Goal: Information Seeking & Learning: Check status

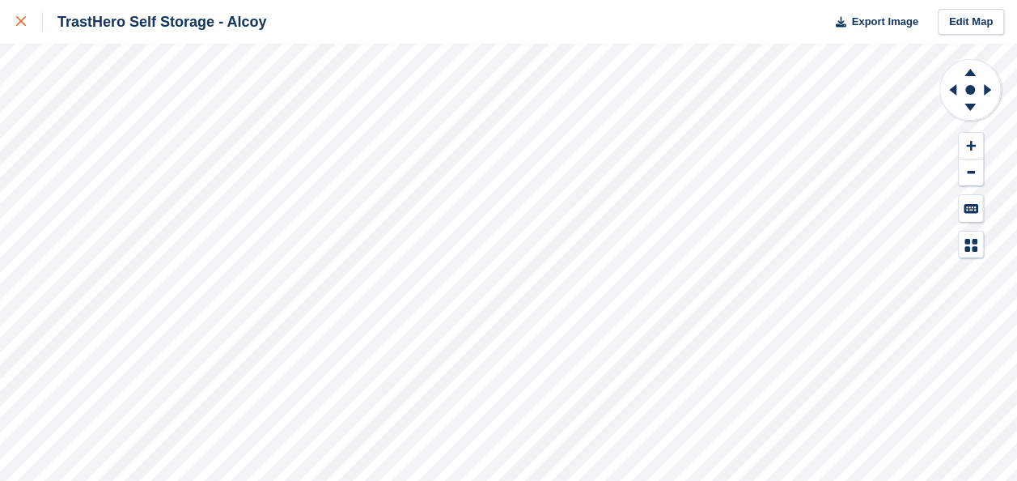
click at [33, 40] on link at bounding box center [21, 22] width 43 height 44
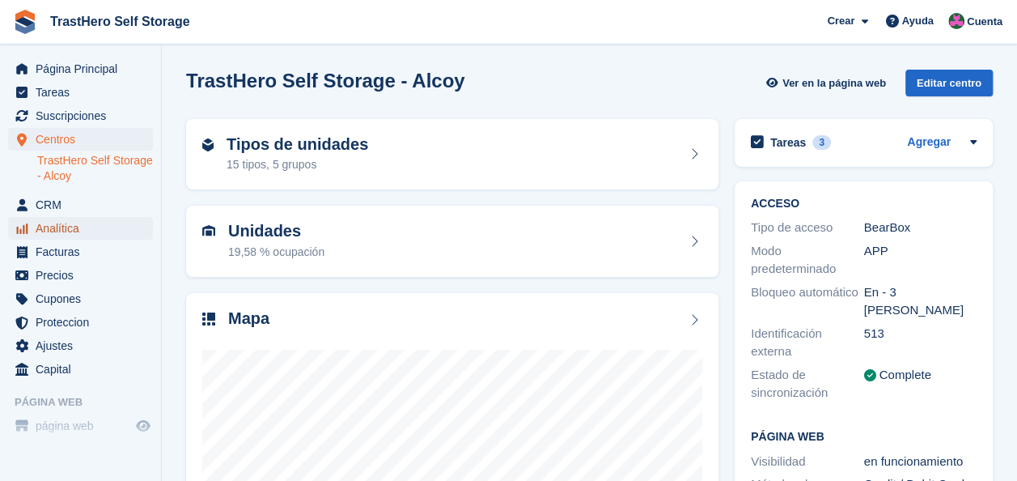
click at [74, 230] on span "Analítica" at bounding box center [84, 228] width 97 height 23
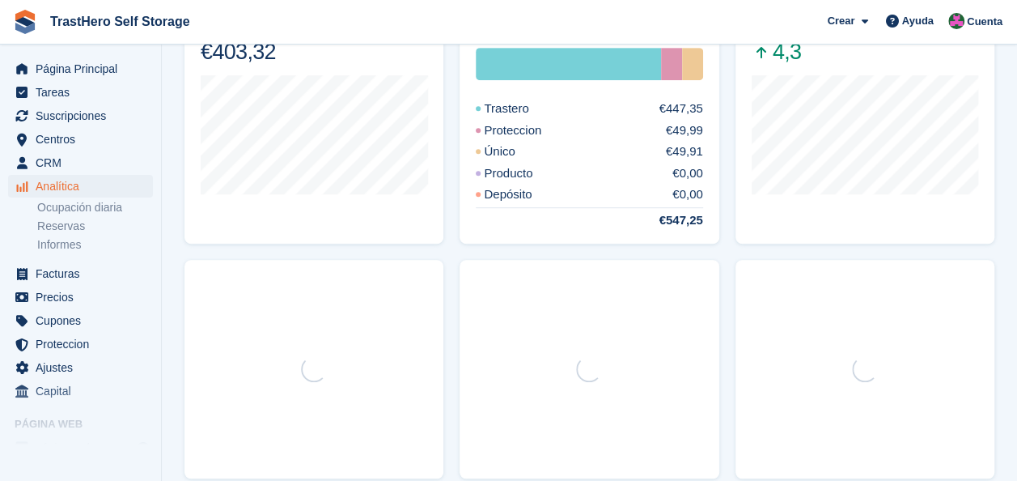
scroll to position [501, 0]
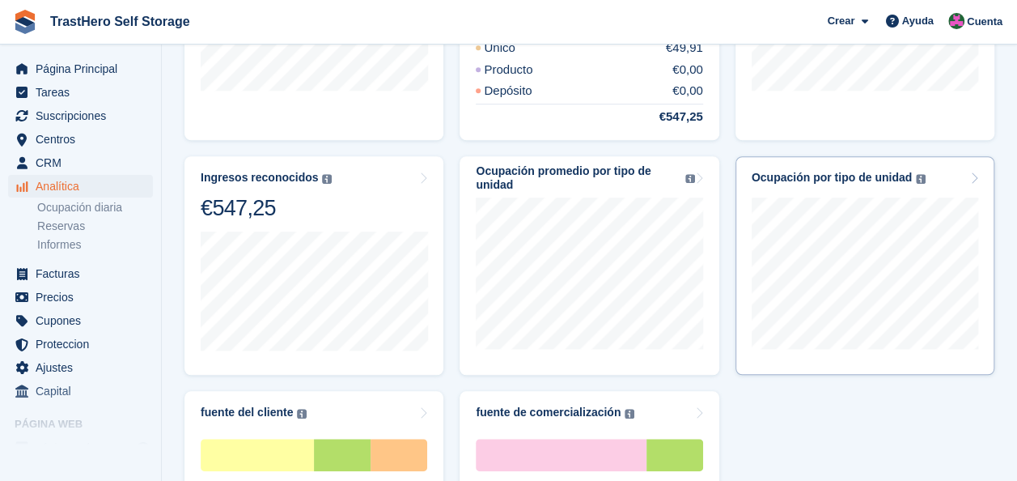
click at [872, 177] on div "Ocupación por tipo de unidad" at bounding box center [832, 178] width 160 height 14
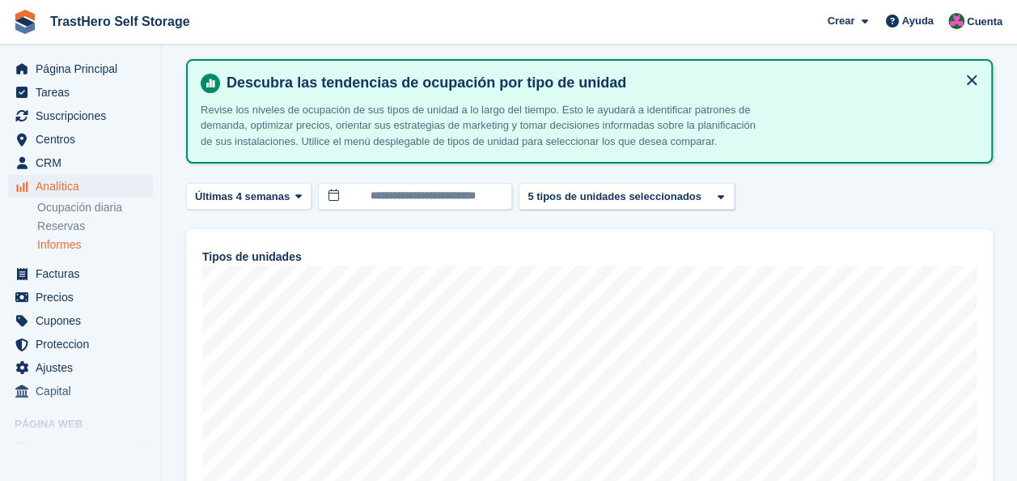
scroll to position [49, 0]
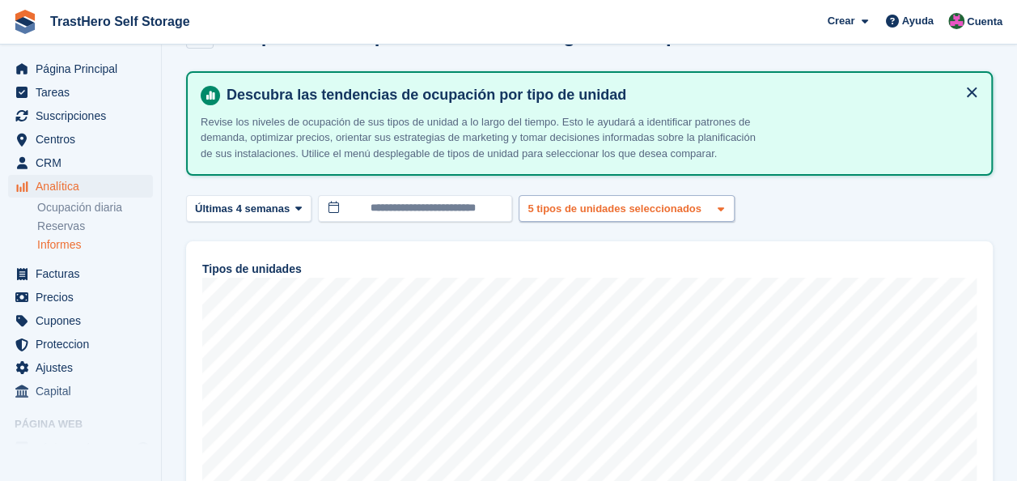
click at [587, 214] on div "5 tipos de unidades seleccionados" at bounding box center [616, 209] width 183 height 16
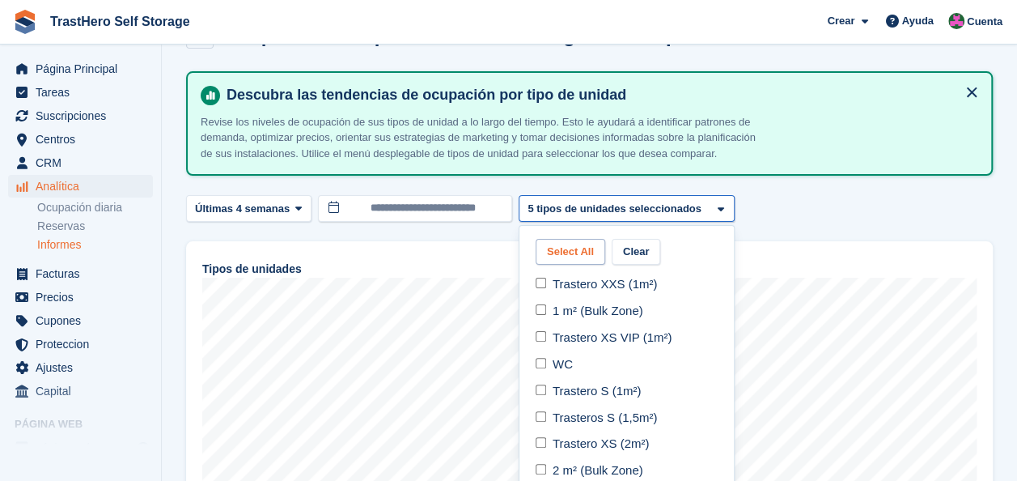
click at [563, 261] on button "Select All" at bounding box center [571, 252] width 70 height 27
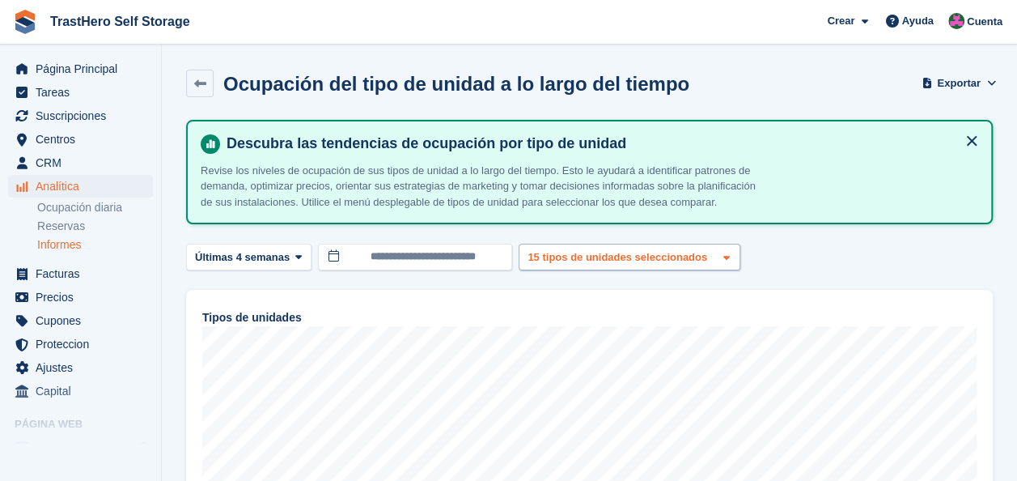
click at [574, 262] on div "15 tipos de unidades seleccionados" at bounding box center [619, 257] width 189 height 16
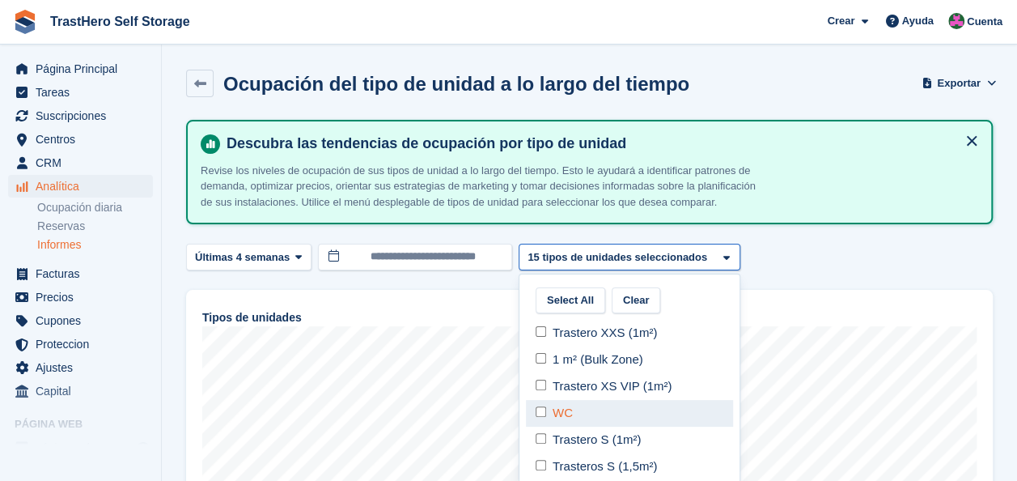
select select "*****"
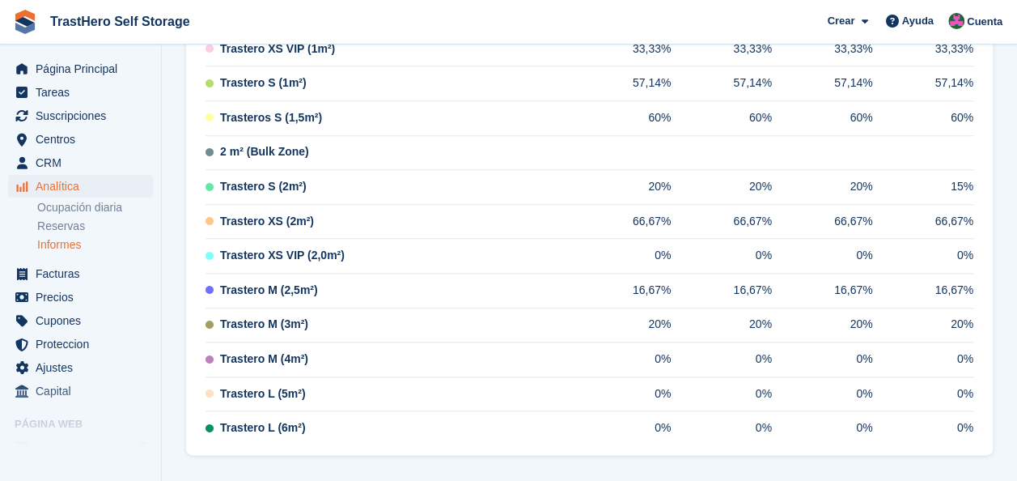
scroll to position [708, 0]
